Goal: Information Seeking & Learning: Learn about a topic

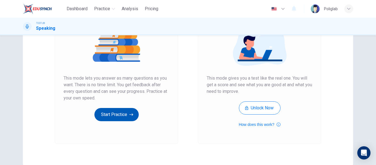
click at [124, 114] on button "Start Practice" at bounding box center [116, 114] width 44 height 13
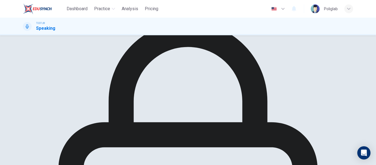
scroll to position [25, 0]
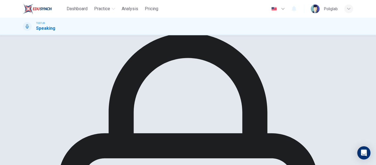
scroll to position [81, 0]
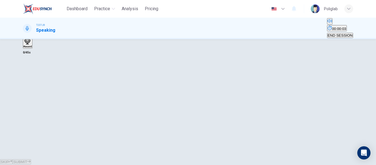
scroll to position [82, 0]
click at [169, 158] on div "SKIP SUBMIT" at bounding box center [188, 161] width 376 height 7
click at [32, 36] on h6 "Record" at bounding box center [27, 34] width 9 height 3
click at [29, 68] on h6 "Stop" at bounding box center [25, 66] width 5 height 3
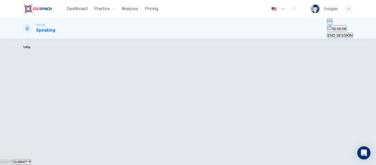
click at [169, 158] on div "SKIP SUBMIT" at bounding box center [188, 161] width 376 height 7
click at [31, 159] on icon "button" at bounding box center [28, 160] width 3 height 3
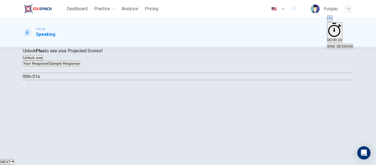
click at [14, 159] on button "NEXT" at bounding box center [7, 161] width 14 height 5
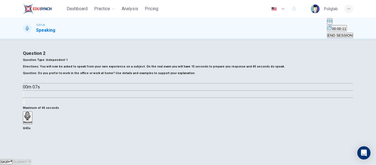
scroll to position [6, 0]
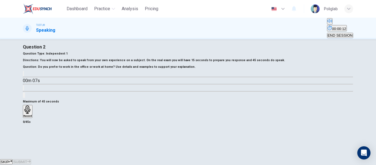
click at [13, 159] on button "SKIP" at bounding box center [6, 161] width 13 height 5
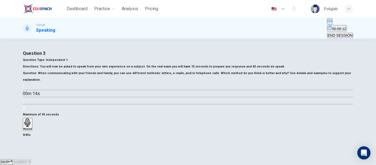
click at [12, 159] on icon "button" at bounding box center [10, 160] width 3 height 3
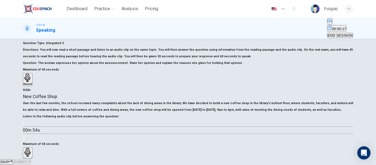
scroll to position [23, 0]
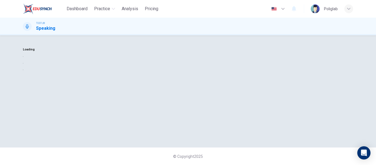
scroll to position [0, 0]
